Goal: Find specific page/section: Find specific page/section

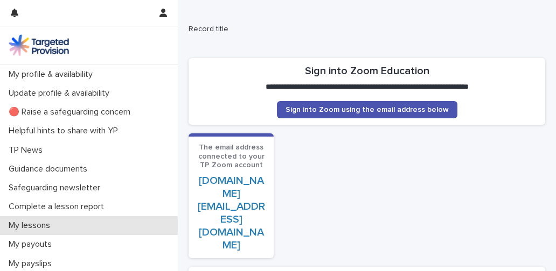
click at [119, 219] on div "My lessons" at bounding box center [89, 226] width 178 height 19
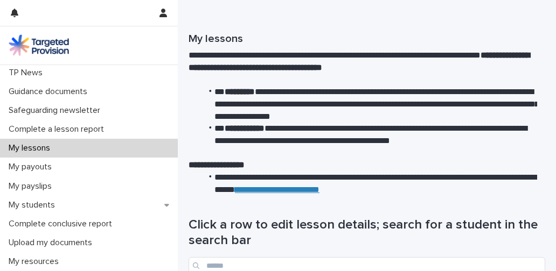
scroll to position [87, 0]
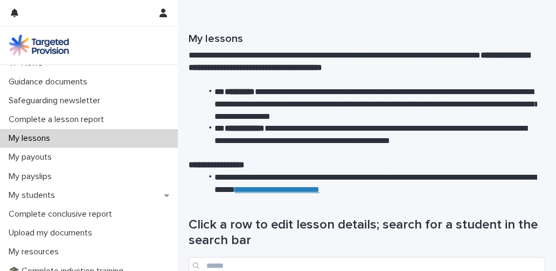
click at [45, 142] on p "My lessons" at bounding box center [31, 139] width 54 height 10
click at [53, 140] on p "My lessons" at bounding box center [31, 139] width 54 height 10
click at [32, 143] on p "My lessons" at bounding box center [31, 139] width 54 height 10
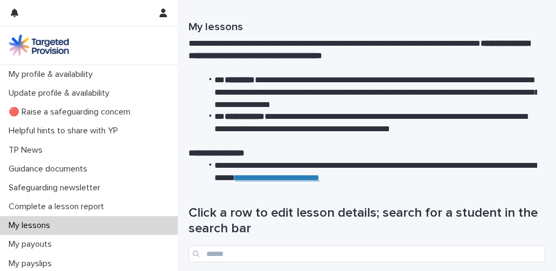
scroll to position [0, 0]
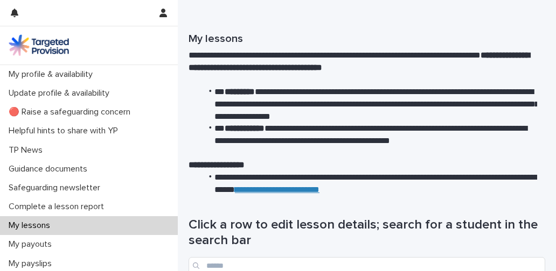
click at [20, 221] on p "My lessons" at bounding box center [31, 226] width 54 height 10
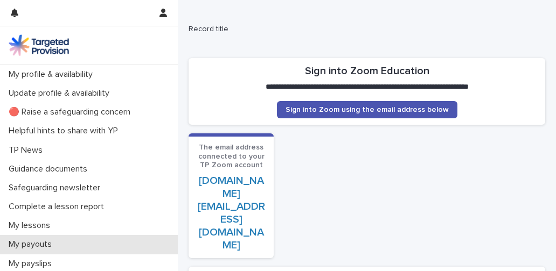
click at [106, 238] on div "My payouts" at bounding box center [89, 244] width 178 height 19
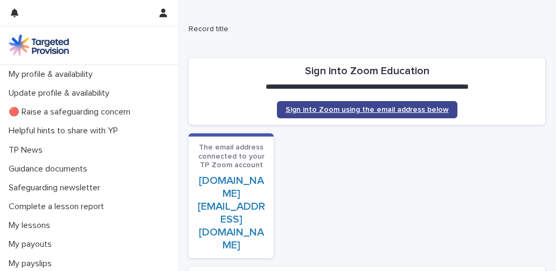
click at [357, 108] on span "Sign into Zoom using the email address below" at bounding box center [366, 110] width 163 height 8
